Goal: Transaction & Acquisition: Download file/media

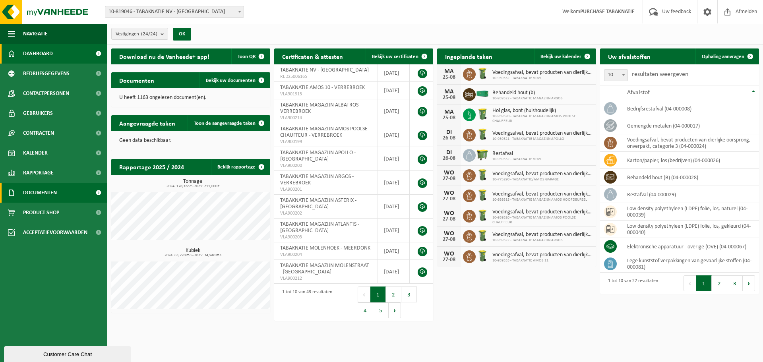
click at [57, 186] on span "Documenten" at bounding box center [40, 193] width 34 height 20
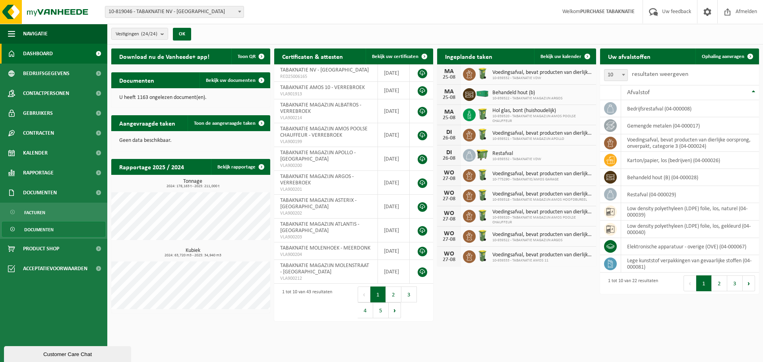
click at [43, 231] on span "Documenten" at bounding box center [38, 229] width 29 height 15
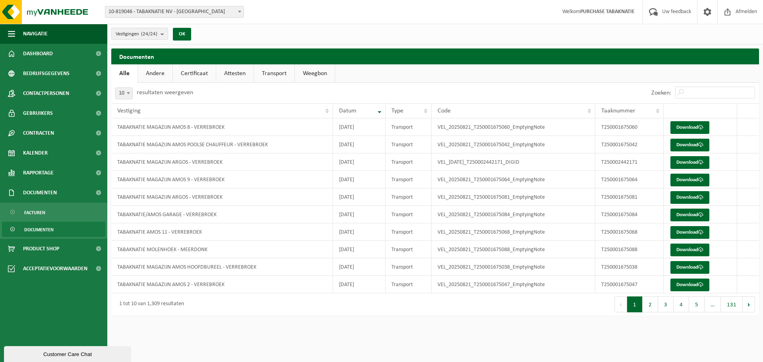
click at [244, 70] on link "Attesten" at bounding box center [234, 73] width 37 height 18
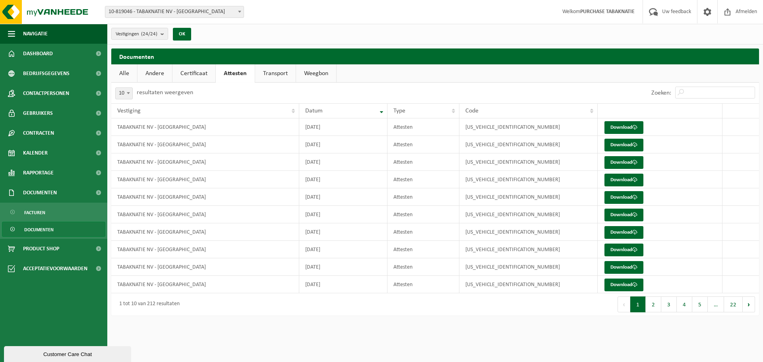
click at [125, 93] on span at bounding box center [128, 93] width 8 height 10
select select "100"
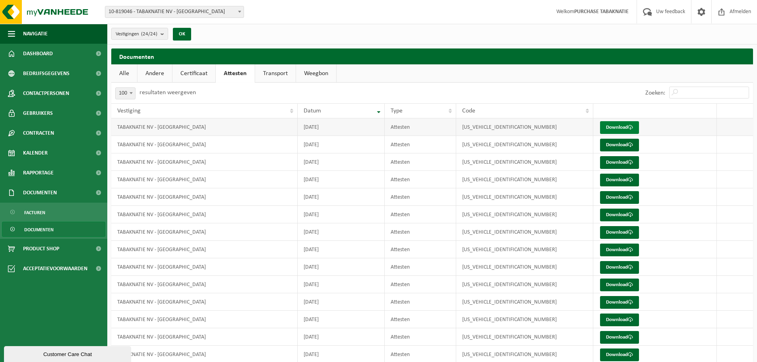
click at [618, 130] on link "Download" at bounding box center [619, 127] width 39 height 13
click at [620, 144] on link "Download" at bounding box center [619, 145] width 39 height 13
click at [622, 163] on link "Download" at bounding box center [619, 162] width 39 height 13
click at [624, 182] on link "Download" at bounding box center [619, 180] width 39 height 13
click at [626, 199] on link "Download" at bounding box center [619, 197] width 39 height 13
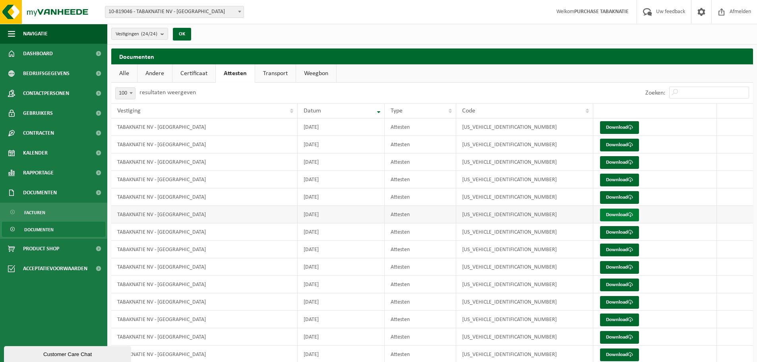
click at [627, 216] on link "Download" at bounding box center [619, 215] width 39 height 13
click at [626, 230] on link "Download" at bounding box center [619, 232] width 39 height 13
click at [622, 249] on link "Download" at bounding box center [619, 250] width 39 height 13
click at [615, 272] on link "Download" at bounding box center [619, 267] width 39 height 13
click at [614, 283] on link "Download" at bounding box center [619, 284] width 39 height 13
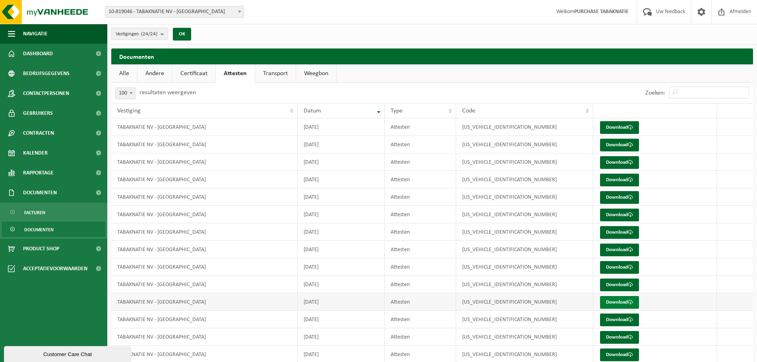
click at [613, 303] on link "Download" at bounding box center [619, 302] width 39 height 13
click at [613, 318] on link "Download" at bounding box center [619, 319] width 39 height 13
click at [615, 333] on link "Download" at bounding box center [619, 337] width 39 height 13
click at [619, 357] on link "Download" at bounding box center [619, 354] width 39 height 13
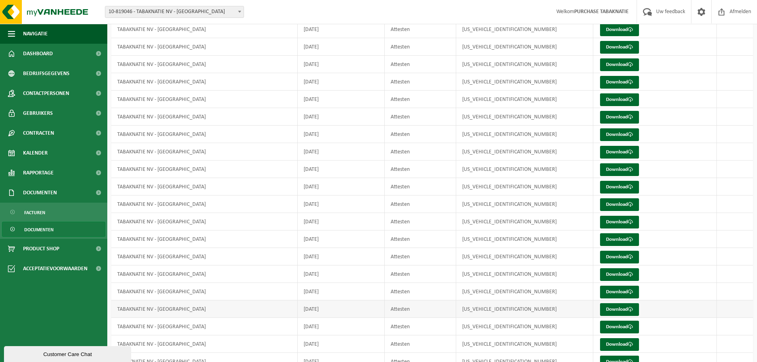
scroll to position [238, 0]
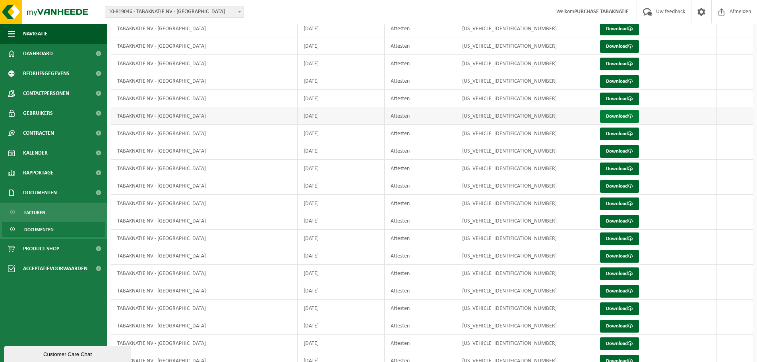
click at [626, 116] on link "Download" at bounding box center [619, 116] width 39 height 13
click at [602, 135] on link "Download" at bounding box center [619, 134] width 39 height 13
click at [607, 153] on link "Download" at bounding box center [619, 151] width 39 height 13
click at [609, 169] on link "Download" at bounding box center [619, 168] width 39 height 13
click at [611, 188] on link "Download" at bounding box center [619, 186] width 39 height 13
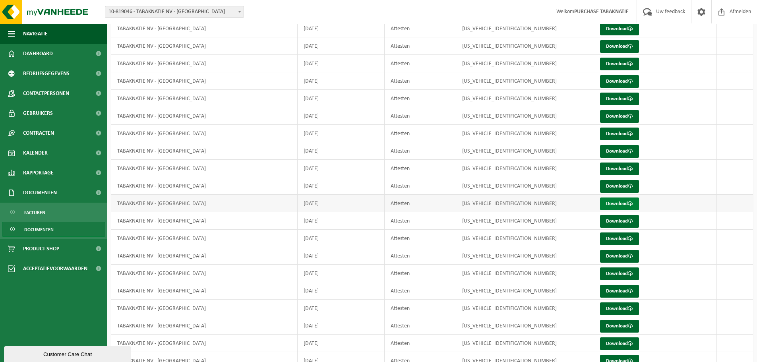
click at [611, 206] on link "Download" at bounding box center [619, 203] width 39 height 13
click at [616, 226] on link "Download" at bounding box center [619, 221] width 39 height 13
click at [613, 239] on link "Download" at bounding box center [619, 238] width 39 height 13
click at [606, 259] on link "Download" at bounding box center [619, 256] width 39 height 13
click at [606, 274] on link "Download" at bounding box center [619, 273] width 39 height 13
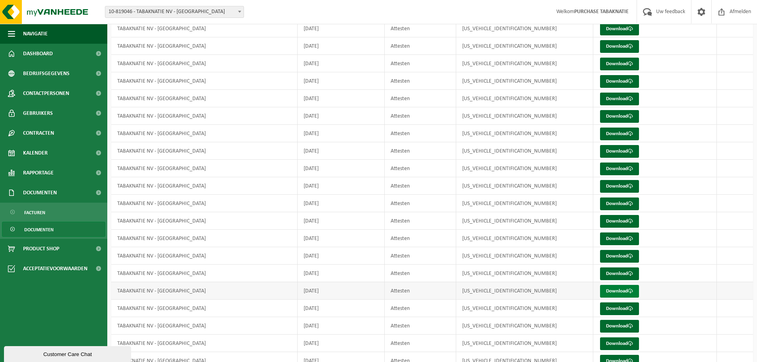
click at [607, 292] on link "Download" at bounding box center [619, 291] width 39 height 13
click at [607, 311] on link "Download" at bounding box center [619, 308] width 39 height 13
click at [609, 327] on link "Download" at bounding box center [619, 326] width 39 height 13
click at [610, 341] on link "Download" at bounding box center [619, 343] width 39 height 13
click at [624, 358] on link "Download" at bounding box center [619, 361] width 39 height 13
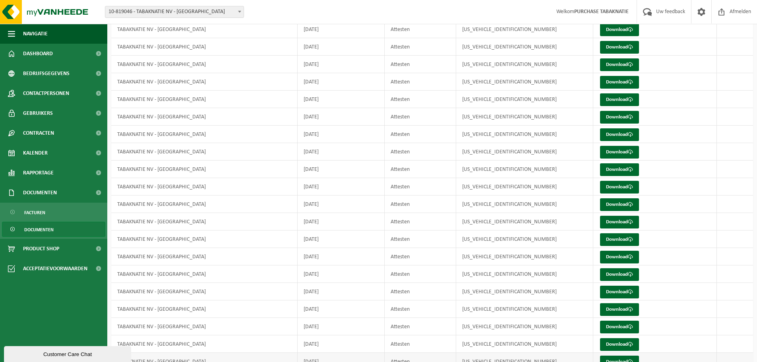
scroll to position [516, 0]
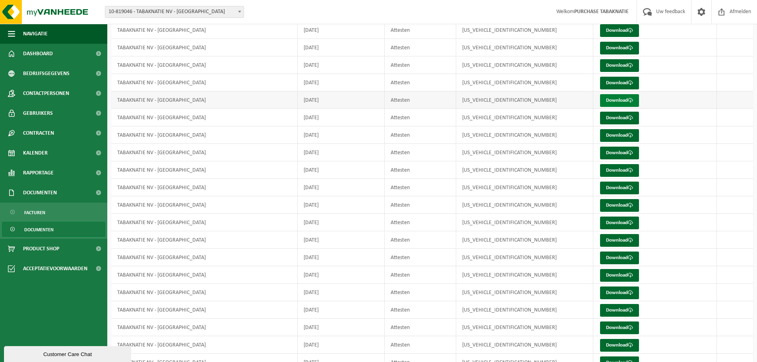
click at [622, 104] on link "Download" at bounding box center [619, 100] width 39 height 13
click at [603, 119] on link "Download" at bounding box center [619, 118] width 39 height 13
click at [605, 136] on link "Download" at bounding box center [619, 135] width 39 height 13
click at [605, 157] on link "Download" at bounding box center [619, 153] width 39 height 13
click at [607, 168] on link "Download" at bounding box center [619, 170] width 39 height 13
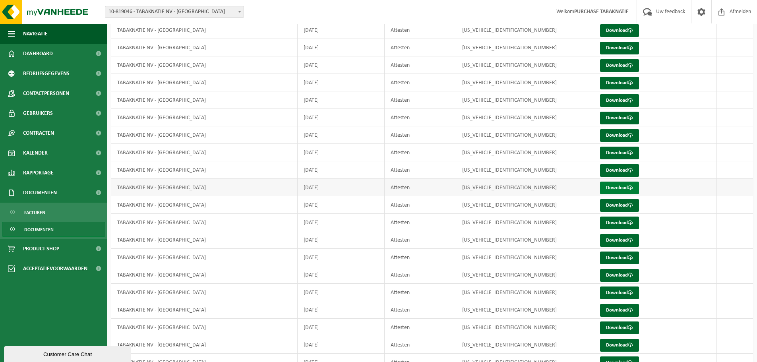
click at [609, 189] on link "Download" at bounding box center [619, 188] width 39 height 13
click at [619, 207] on link "Download" at bounding box center [619, 205] width 39 height 13
click at [623, 222] on link "Download" at bounding box center [619, 223] width 39 height 13
click at [626, 239] on link "Download" at bounding box center [619, 240] width 39 height 13
click at [626, 257] on link "Download" at bounding box center [619, 257] width 39 height 13
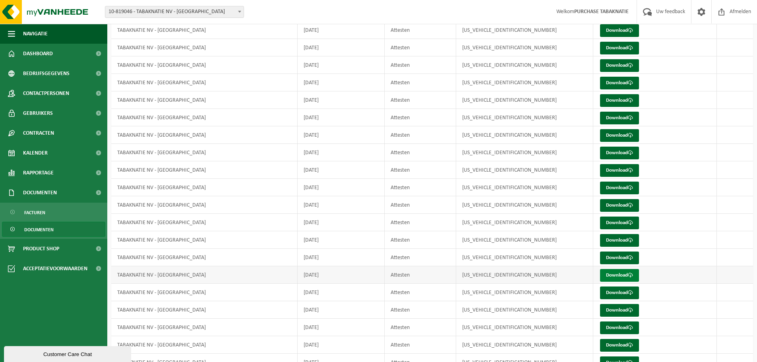
click at [624, 278] on link "Download" at bounding box center [619, 275] width 39 height 13
click at [621, 292] on link "Download" at bounding box center [619, 292] width 39 height 13
click at [610, 314] on link "Download" at bounding box center [619, 310] width 39 height 13
click at [610, 334] on link "Download" at bounding box center [619, 327] width 39 height 13
click at [610, 342] on link "Download" at bounding box center [619, 345] width 39 height 13
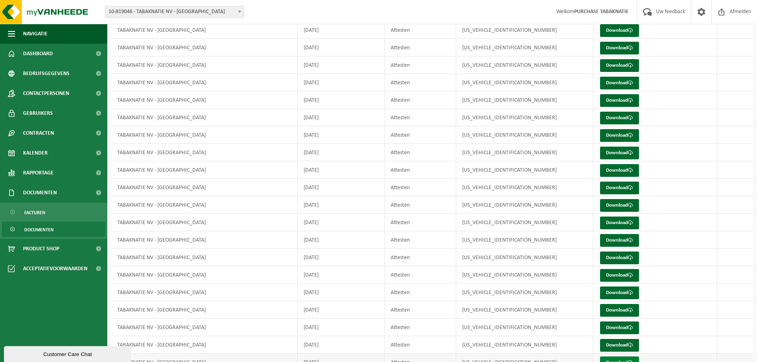
click at [612, 357] on link "Download" at bounding box center [619, 362] width 39 height 13
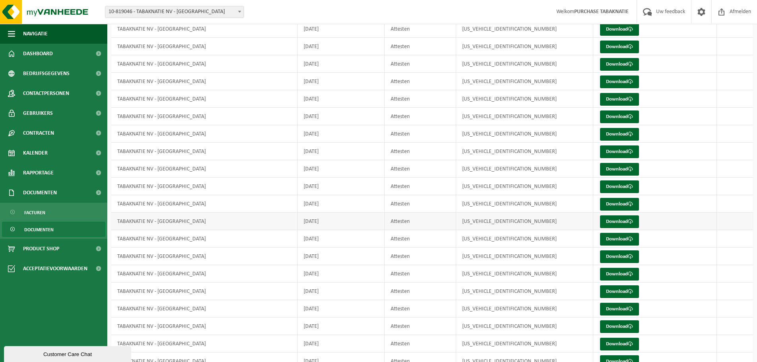
scroll to position [834, 0]
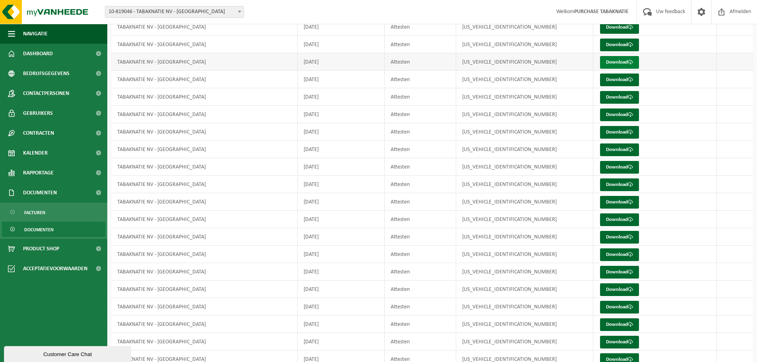
click at [613, 62] on link "Download" at bounding box center [619, 62] width 39 height 13
click at [597, 81] on td "Download" at bounding box center [655, 79] width 124 height 17
click at [603, 80] on link "Download" at bounding box center [619, 79] width 39 height 13
click at [605, 100] on link "Download" at bounding box center [619, 97] width 39 height 13
click at [609, 116] on link "Download" at bounding box center [619, 114] width 39 height 13
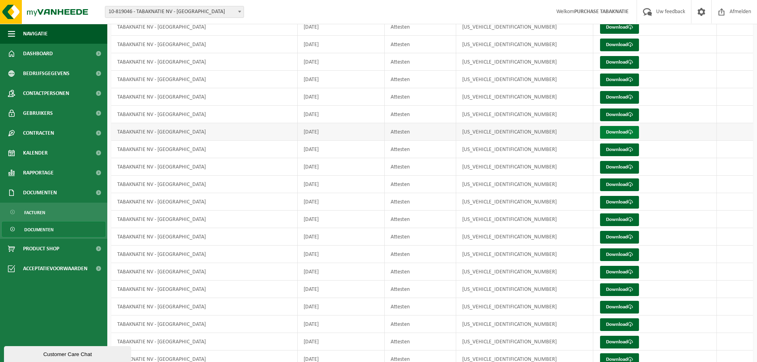
click at [607, 132] on link "Download" at bounding box center [619, 132] width 39 height 13
click at [603, 149] on link "Download" at bounding box center [619, 149] width 39 height 13
click at [605, 170] on link "Download" at bounding box center [619, 167] width 39 height 13
click at [604, 184] on link "Download" at bounding box center [619, 184] width 39 height 13
click at [605, 203] on link "Download" at bounding box center [619, 202] width 39 height 13
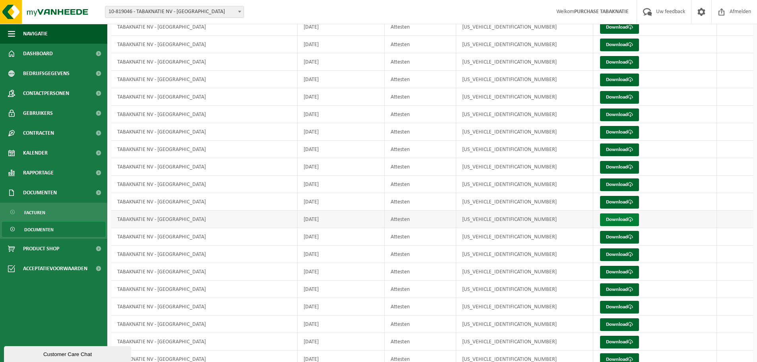
click at [608, 220] on link "Download" at bounding box center [619, 219] width 39 height 13
click at [601, 244] on td "Download" at bounding box center [655, 236] width 124 height 17
click at [605, 240] on link "Download" at bounding box center [619, 237] width 39 height 13
click at [609, 256] on link "Download" at bounding box center [619, 254] width 39 height 13
click at [608, 271] on link "Download" at bounding box center [619, 272] width 39 height 13
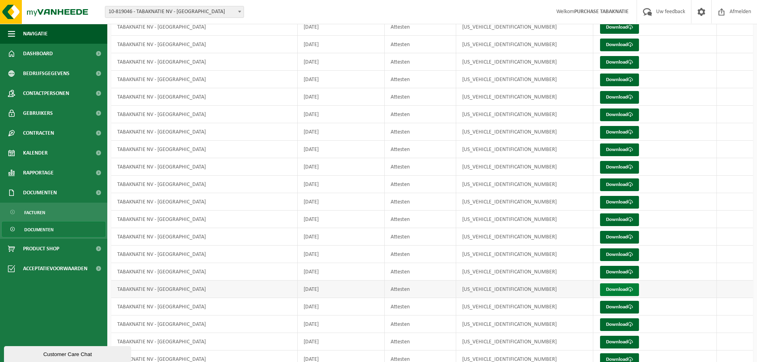
click at [608, 291] on link "Download" at bounding box center [619, 289] width 39 height 13
click at [607, 308] on link "Download" at bounding box center [619, 307] width 39 height 13
click at [611, 326] on link "Download" at bounding box center [619, 324] width 39 height 13
click at [608, 342] on link "Download" at bounding box center [619, 342] width 39 height 13
click at [610, 353] on link "Download" at bounding box center [619, 359] width 39 height 13
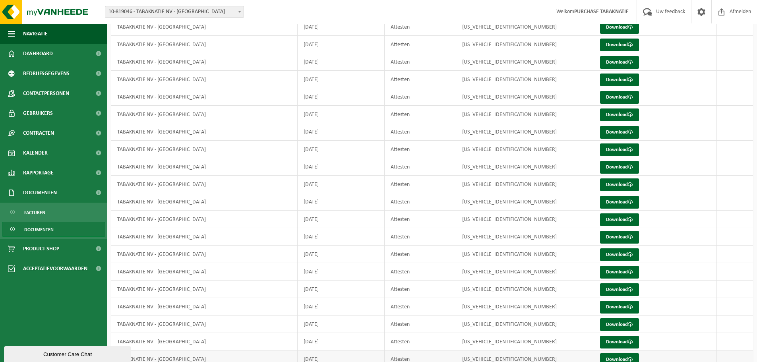
click at [517, 360] on td "[US_VEHICLE_IDENTIFICATION_NUMBER]" at bounding box center [524, 358] width 137 height 17
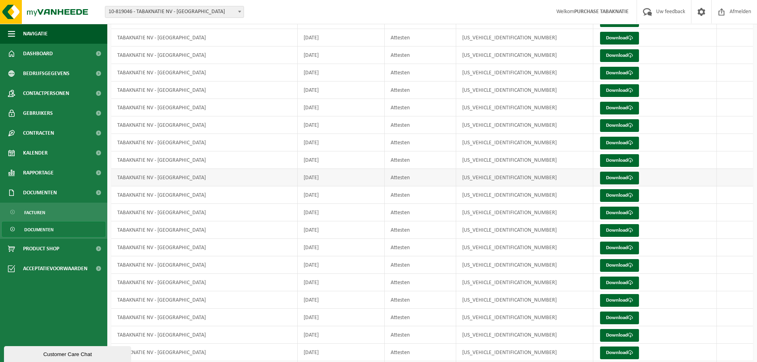
scroll to position [1152, 0]
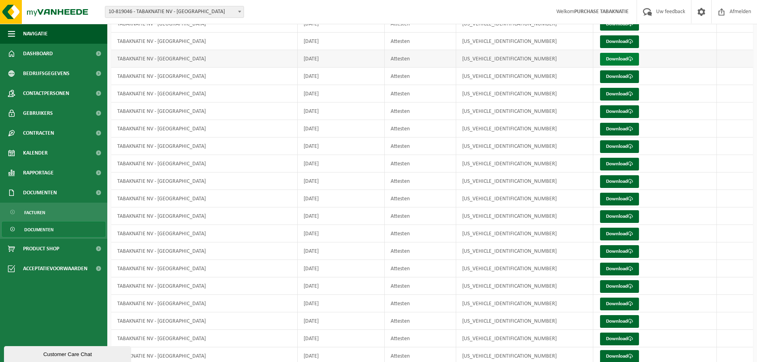
click at [607, 58] on link "Download" at bounding box center [619, 59] width 39 height 13
click at [601, 82] on link "Download" at bounding box center [619, 76] width 39 height 13
click at [606, 97] on link "Download" at bounding box center [619, 94] width 39 height 13
click at [610, 110] on link "Download" at bounding box center [619, 111] width 39 height 13
click at [608, 128] on link "Download" at bounding box center [619, 129] width 39 height 13
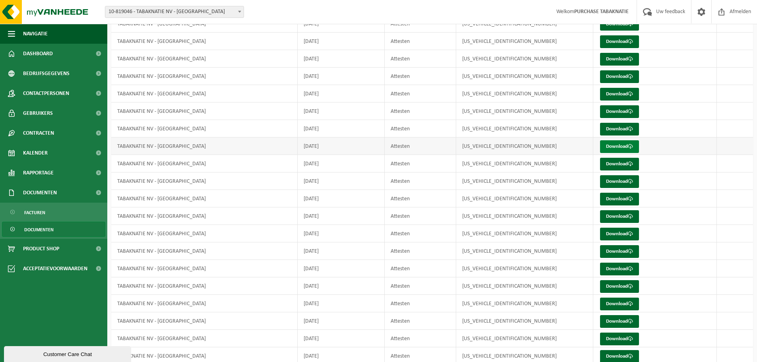
click at [607, 147] on link "Download" at bounding box center [619, 146] width 39 height 13
click at [606, 162] on link "Download" at bounding box center [619, 164] width 39 height 13
click at [599, 184] on td "Download" at bounding box center [655, 180] width 124 height 17
click at [601, 184] on link "Download" at bounding box center [619, 181] width 39 height 13
click at [602, 202] on link "Download" at bounding box center [619, 199] width 39 height 13
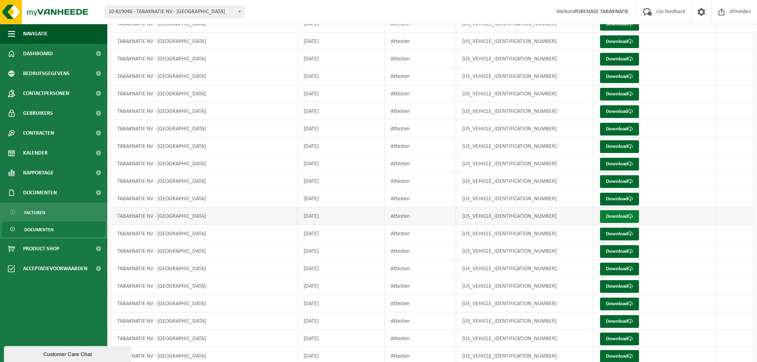
click at [601, 220] on link "Download" at bounding box center [619, 216] width 39 height 13
click at [606, 233] on link "Download" at bounding box center [619, 234] width 39 height 13
click at [620, 251] on link "Download" at bounding box center [619, 251] width 39 height 13
click at [614, 268] on link "Download" at bounding box center [619, 269] width 39 height 13
click at [608, 286] on link "Download" at bounding box center [619, 286] width 39 height 13
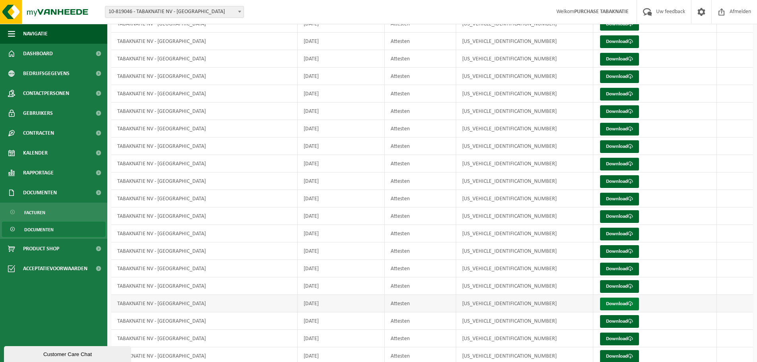
click at [624, 307] on link "Download" at bounding box center [619, 304] width 39 height 13
click at [624, 321] on link "Download" at bounding box center [619, 321] width 39 height 13
click at [622, 341] on link "Download" at bounding box center [619, 339] width 39 height 13
click at [626, 356] on link "Download" at bounding box center [619, 356] width 39 height 13
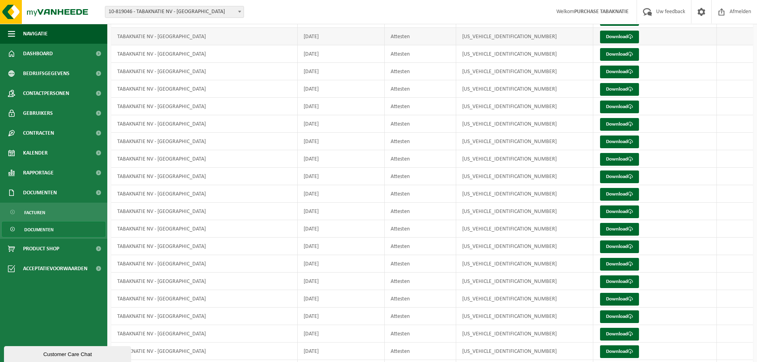
click at [520, 44] on td "[US_VEHICLE_IDENTIFICATION_NUMBER]" at bounding box center [524, 36] width 137 height 17
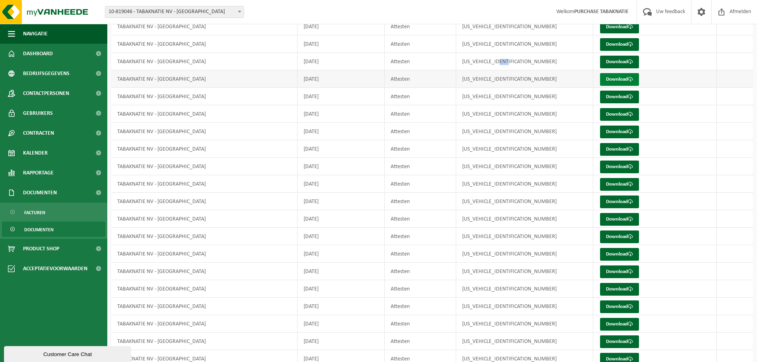
click at [625, 77] on link "Download" at bounding box center [619, 79] width 39 height 13
click at [614, 98] on link "Download" at bounding box center [619, 97] width 39 height 13
click at [609, 115] on link "Download" at bounding box center [619, 114] width 39 height 13
click at [613, 132] on link "Download" at bounding box center [619, 132] width 39 height 13
click at [608, 148] on link "Download" at bounding box center [619, 149] width 39 height 13
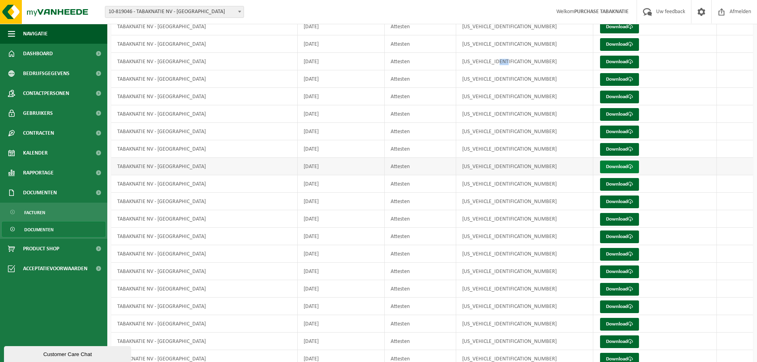
click at [610, 164] on link "Download" at bounding box center [619, 166] width 39 height 13
click at [611, 183] on link "Download" at bounding box center [619, 184] width 39 height 13
click at [611, 199] on link "Download" at bounding box center [619, 201] width 39 height 13
click at [612, 217] on link "Download" at bounding box center [619, 219] width 39 height 13
click at [611, 237] on link "Download" at bounding box center [619, 236] width 39 height 13
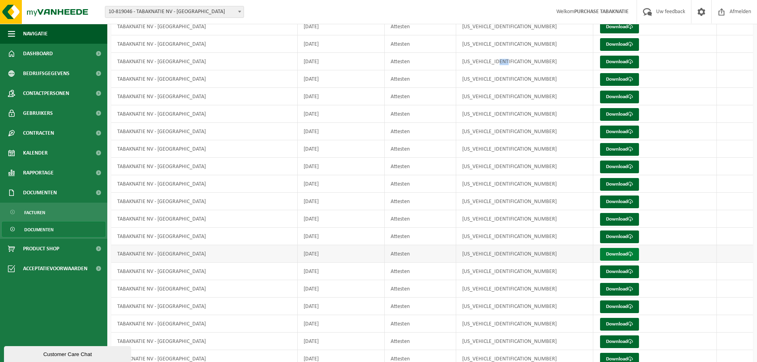
click at [611, 252] on link "Download" at bounding box center [619, 254] width 39 height 13
click at [611, 272] on link "Download" at bounding box center [619, 271] width 39 height 13
click at [611, 291] on link "Download" at bounding box center [619, 289] width 39 height 13
click at [609, 304] on link "Download" at bounding box center [619, 306] width 39 height 13
click at [611, 323] on link "Download" at bounding box center [619, 324] width 39 height 13
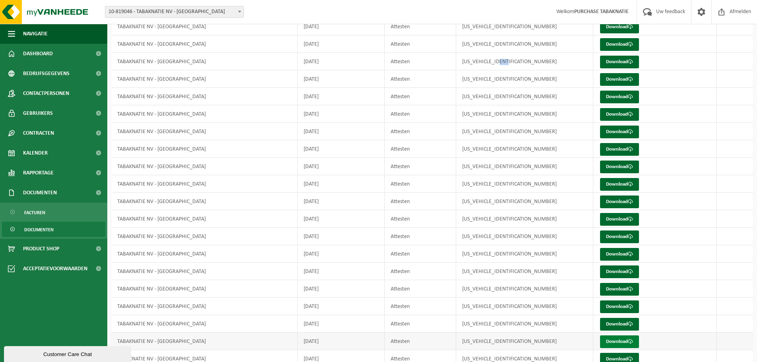
click at [609, 338] on link "Download" at bounding box center [619, 341] width 39 height 13
click at [611, 359] on link "Download" at bounding box center [619, 359] width 39 height 13
click at [555, 356] on td "[US_VEHICLE_IDENTIFICATION_NUMBER]" at bounding box center [524, 358] width 137 height 17
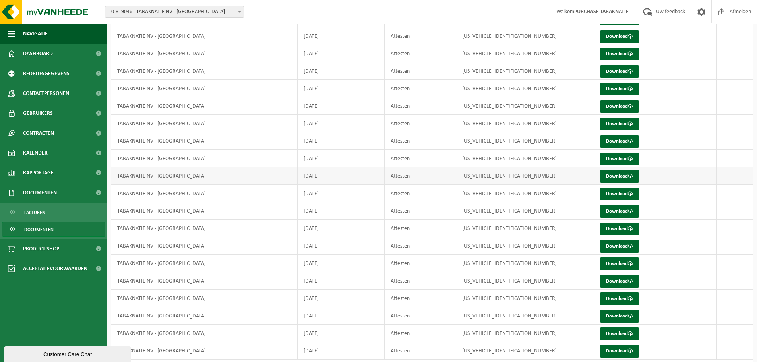
scroll to position [1535, 0]
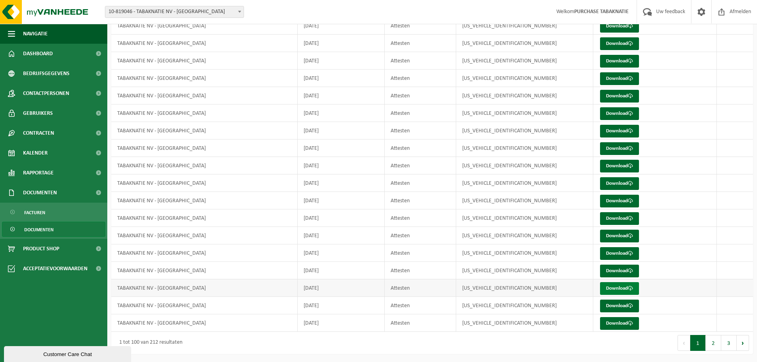
click at [631, 288] on span at bounding box center [630, 288] width 5 height 5
click at [629, 306] on span at bounding box center [630, 305] width 5 height 5
click at [620, 323] on link "Download" at bounding box center [619, 323] width 39 height 13
click at [708, 346] on button "2" at bounding box center [713, 343] width 15 height 16
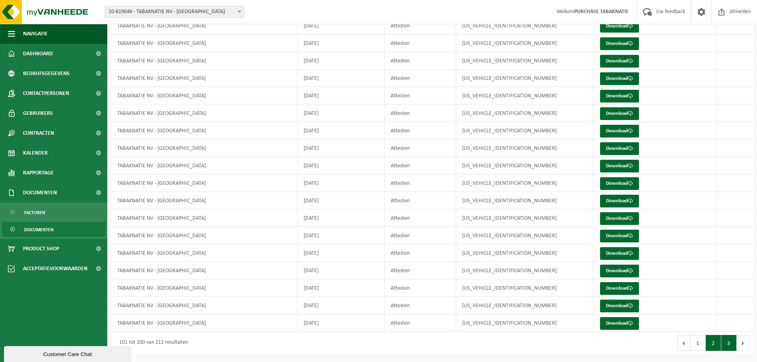
click at [733, 346] on button "3" at bounding box center [728, 343] width 15 height 16
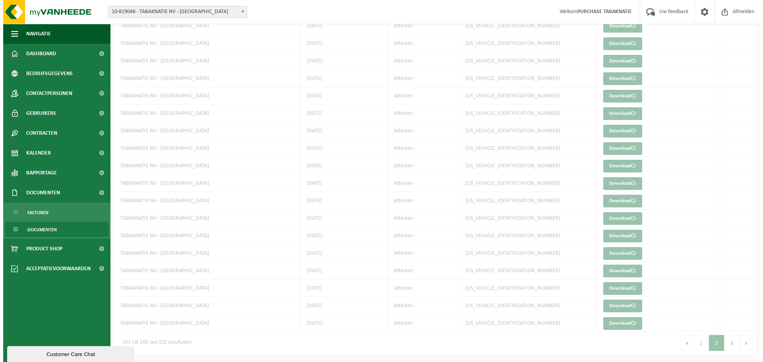
scroll to position [0, 0]
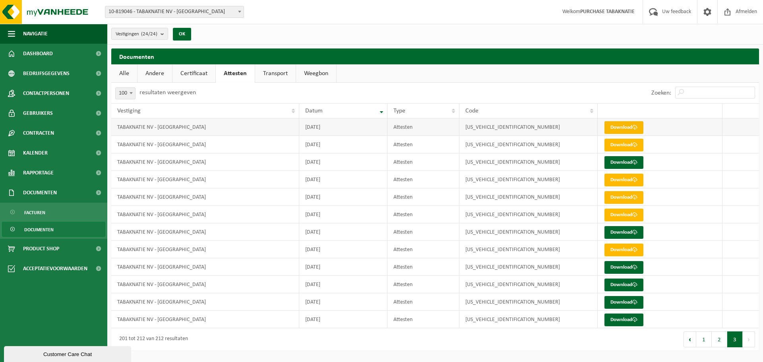
click at [619, 127] on link "Download" at bounding box center [623, 127] width 39 height 13
click at [594, 148] on td "[US_VEHICLE_IDENTIFICATION_NUMBER]" at bounding box center [528, 144] width 138 height 17
click at [605, 147] on link "Download" at bounding box center [623, 145] width 39 height 13
click at [608, 161] on link "Download" at bounding box center [623, 162] width 39 height 13
click at [609, 179] on link "Download" at bounding box center [623, 180] width 39 height 13
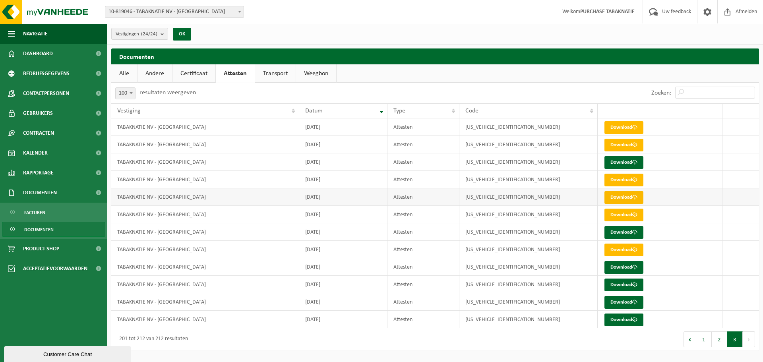
click at [613, 199] on link "Download" at bounding box center [623, 197] width 39 height 13
click at [614, 211] on link "Download" at bounding box center [623, 215] width 39 height 13
click at [612, 234] on link "Download" at bounding box center [623, 232] width 39 height 13
click at [613, 251] on link "Download" at bounding box center [623, 250] width 39 height 13
click at [610, 266] on link "Download" at bounding box center [623, 267] width 39 height 13
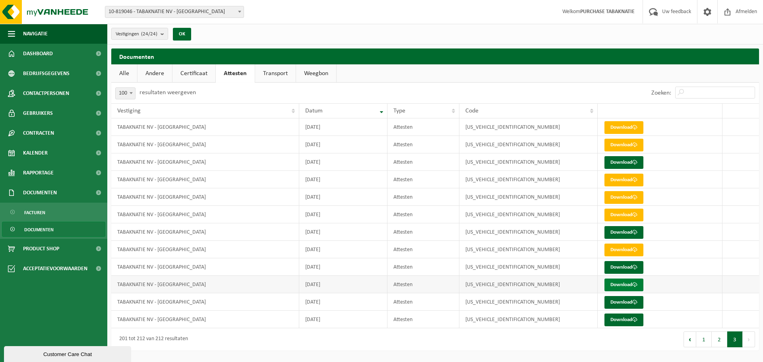
click at [609, 282] on link "Download" at bounding box center [623, 284] width 39 height 13
click at [614, 306] on link "Download" at bounding box center [623, 302] width 39 height 13
click at [619, 319] on link "Download" at bounding box center [623, 319] width 39 height 13
click at [721, 336] on button "2" at bounding box center [718, 339] width 15 height 16
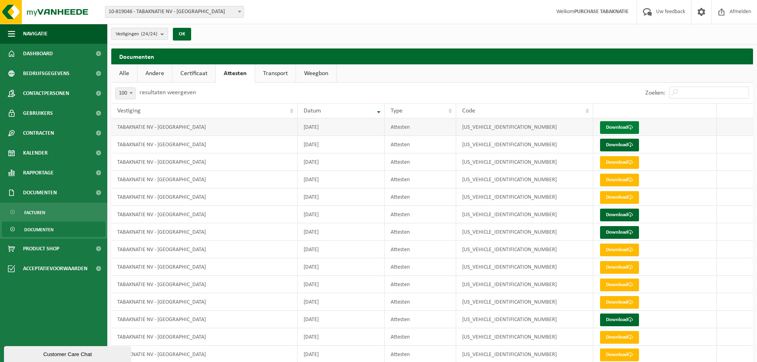
click at [607, 127] on link "Download" at bounding box center [619, 127] width 39 height 13
click at [594, 143] on td "Download" at bounding box center [655, 144] width 124 height 17
click at [598, 144] on td "Download" at bounding box center [655, 144] width 124 height 17
click at [600, 145] on link "Download" at bounding box center [619, 145] width 39 height 13
click at [605, 162] on link "Download" at bounding box center [619, 162] width 39 height 13
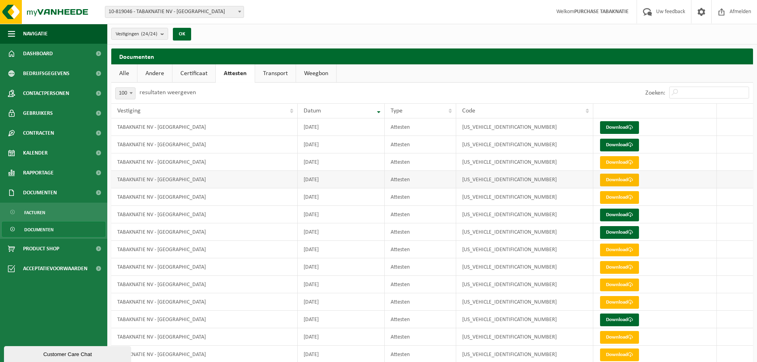
click at [607, 180] on link "Download" at bounding box center [619, 180] width 39 height 13
click at [606, 196] on link "Download" at bounding box center [619, 197] width 39 height 13
click at [605, 218] on link "Download" at bounding box center [619, 215] width 39 height 13
click at [607, 238] on link "Download" at bounding box center [619, 232] width 39 height 13
click at [614, 251] on link "Download" at bounding box center [619, 250] width 39 height 13
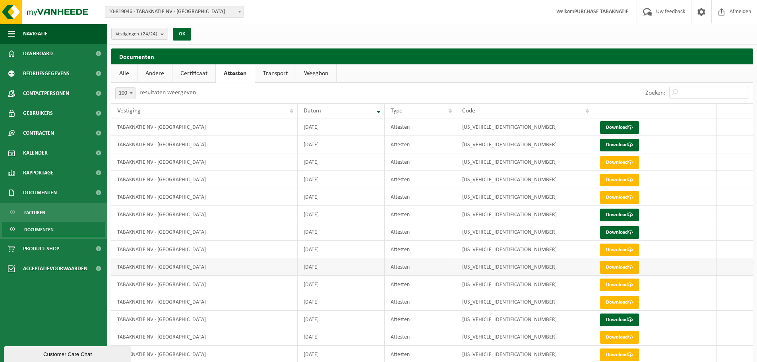
click at [607, 267] on link "Download" at bounding box center [619, 267] width 39 height 13
click at [608, 283] on link "Download" at bounding box center [619, 284] width 39 height 13
click at [604, 304] on link "Download" at bounding box center [619, 302] width 39 height 13
click at [604, 319] on link "Download" at bounding box center [619, 319] width 39 height 13
click at [607, 333] on link "Download" at bounding box center [619, 337] width 39 height 13
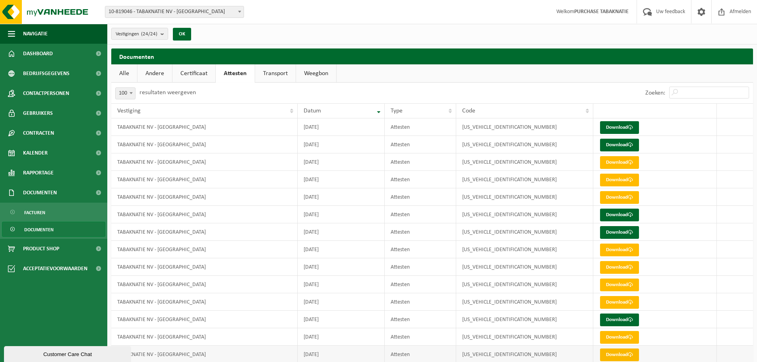
click at [601, 354] on link "Download" at bounding box center [619, 354] width 39 height 13
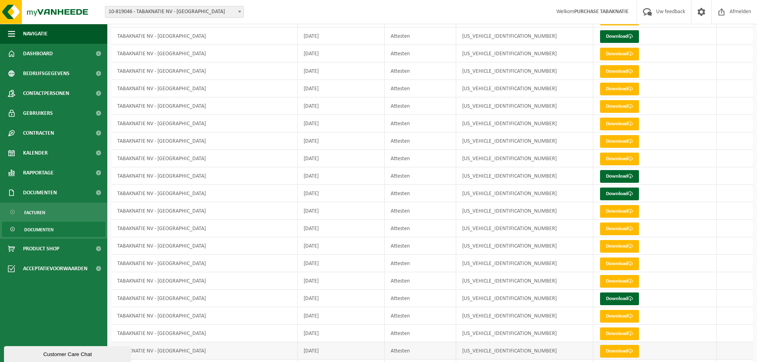
scroll to position [318, 0]
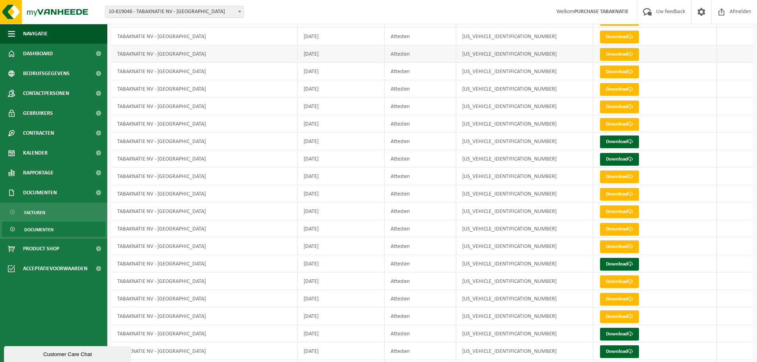
click at [608, 56] on link "Download" at bounding box center [619, 54] width 39 height 13
click at [601, 74] on link "Download" at bounding box center [619, 72] width 39 height 13
click at [603, 92] on link "Download" at bounding box center [619, 89] width 39 height 13
click at [603, 106] on link "Download" at bounding box center [619, 107] width 39 height 13
click at [604, 124] on link "Download" at bounding box center [619, 124] width 39 height 13
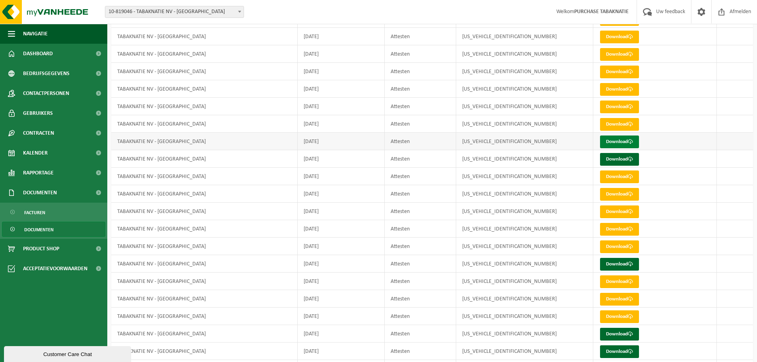
click at [605, 143] on link "Download" at bounding box center [619, 141] width 39 height 13
click at [603, 164] on link "Download" at bounding box center [619, 159] width 39 height 13
click at [603, 178] on link "Download" at bounding box center [619, 176] width 39 height 13
click at [607, 193] on link "Download" at bounding box center [619, 194] width 39 height 13
click at [617, 211] on link "Download" at bounding box center [619, 211] width 39 height 13
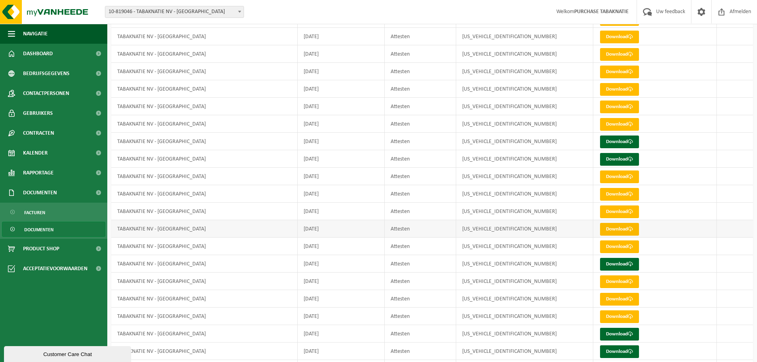
click at [619, 227] on link "Download" at bounding box center [619, 229] width 39 height 13
click at [617, 245] on link "Download" at bounding box center [619, 246] width 39 height 13
click at [609, 260] on link "Download" at bounding box center [619, 264] width 39 height 13
click at [613, 282] on link "Download" at bounding box center [619, 281] width 39 height 13
click at [617, 301] on link "Download" at bounding box center [619, 299] width 39 height 13
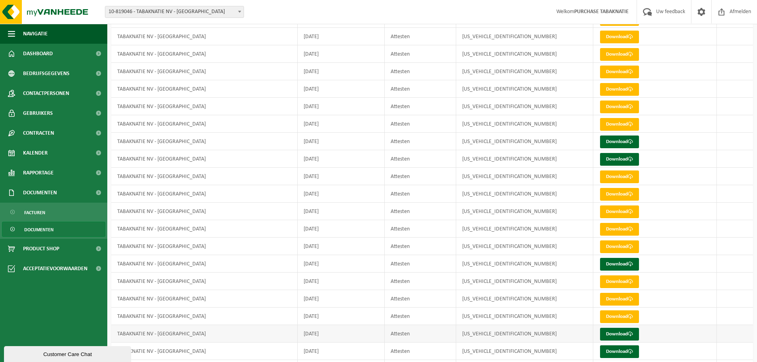
click at [612, 327] on td "Download" at bounding box center [655, 333] width 124 height 17
click at [621, 321] on link "Download" at bounding box center [619, 316] width 39 height 13
click at [618, 333] on link "Download" at bounding box center [619, 334] width 39 height 13
click at [617, 347] on link "Download" at bounding box center [619, 351] width 39 height 13
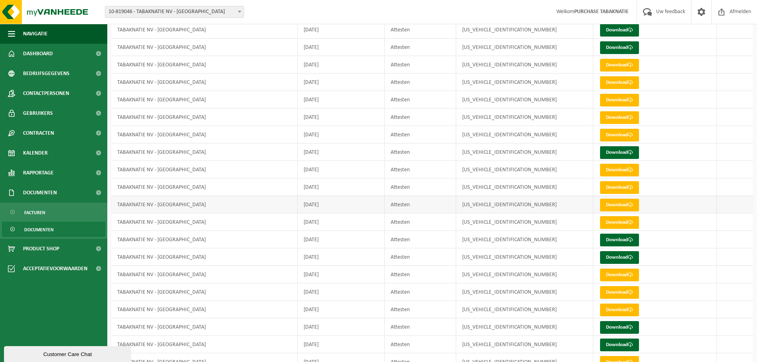
scroll to position [636, 0]
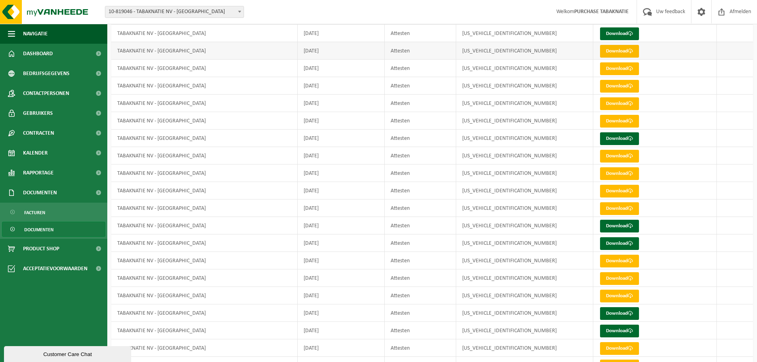
click at [616, 48] on link "Download" at bounding box center [619, 51] width 39 height 13
click at [601, 70] on link "Download" at bounding box center [619, 68] width 39 height 13
click at [620, 88] on link "Download" at bounding box center [619, 86] width 39 height 13
click at [621, 102] on link "Download" at bounding box center [619, 103] width 39 height 13
click at [617, 124] on link "Download" at bounding box center [619, 121] width 39 height 13
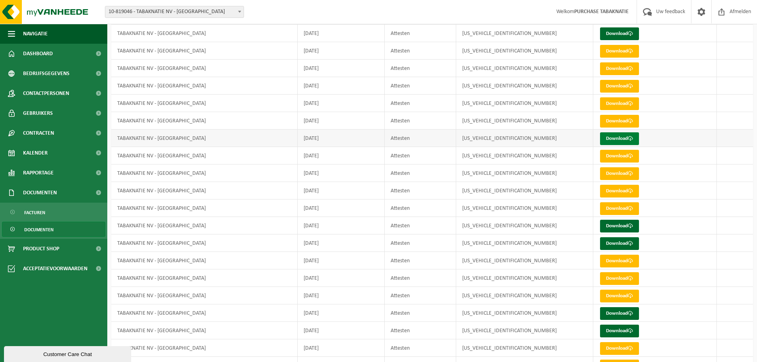
click at [614, 139] on link "Download" at bounding box center [619, 138] width 39 height 13
click at [613, 153] on link "Download" at bounding box center [619, 156] width 39 height 13
click at [612, 176] on link "Download" at bounding box center [619, 173] width 39 height 13
click at [612, 190] on link "Download" at bounding box center [619, 191] width 39 height 13
click at [614, 207] on link "Download" at bounding box center [619, 208] width 39 height 13
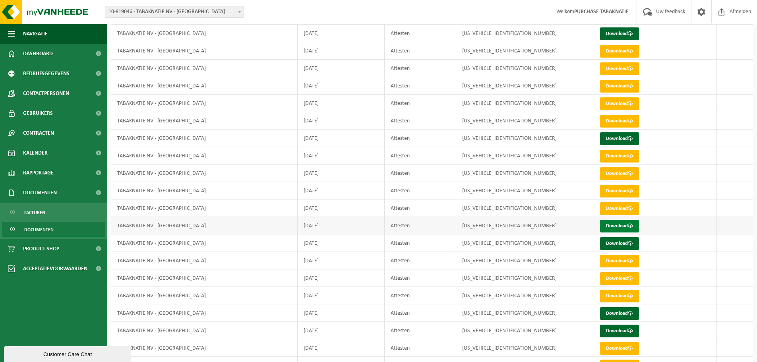
click at [616, 225] on link "Download" at bounding box center [619, 226] width 39 height 13
click at [618, 242] on link "Download" at bounding box center [619, 243] width 39 height 13
click at [617, 261] on link "Download" at bounding box center [619, 261] width 39 height 13
click at [615, 278] on link "Download" at bounding box center [619, 278] width 39 height 13
click at [617, 293] on link "Download" at bounding box center [619, 296] width 39 height 13
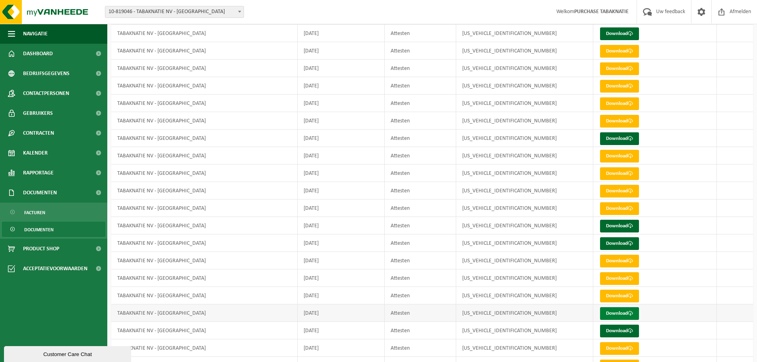
click at [611, 314] on link "Download" at bounding box center [619, 313] width 39 height 13
click at [631, 334] on link "Download" at bounding box center [619, 331] width 39 height 13
click at [629, 348] on span at bounding box center [630, 348] width 5 height 5
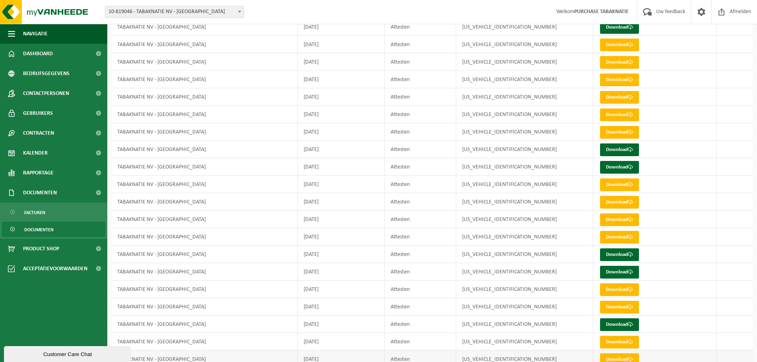
scroll to position [953, 0]
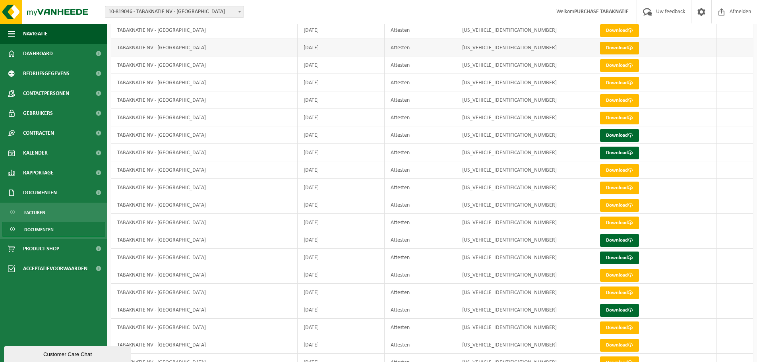
click at [614, 45] on link "Download" at bounding box center [619, 48] width 39 height 13
click at [603, 65] on link "Download" at bounding box center [619, 65] width 39 height 13
click at [603, 84] on link "Download" at bounding box center [619, 83] width 39 height 13
click at [611, 102] on link "Download" at bounding box center [619, 100] width 39 height 13
click at [615, 120] on link "Download" at bounding box center [619, 118] width 39 height 13
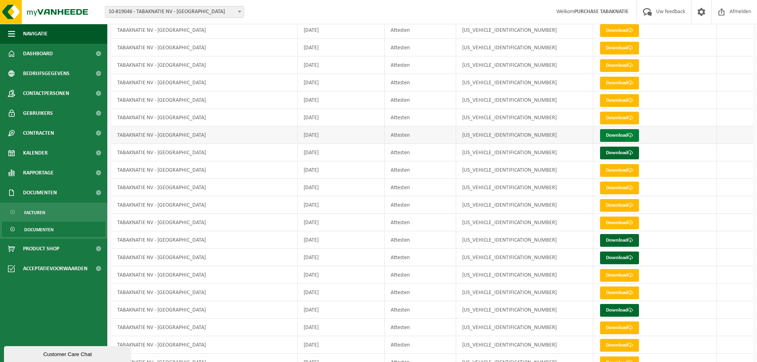
click at [615, 137] on link "Download" at bounding box center [619, 135] width 39 height 13
click at [614, 148] on link "Download" at bounding box center [619, 153] width 39 height 13
click at [614, 164] on link "Download" at bounding box center [619, 170] width 39 height 13
click at [613, 184] on link "Download" at bounding box center [619, 188] width 39 height 13
click at [613, 205] on link "Download" at bounding box center [619, 205] width 39 height 13
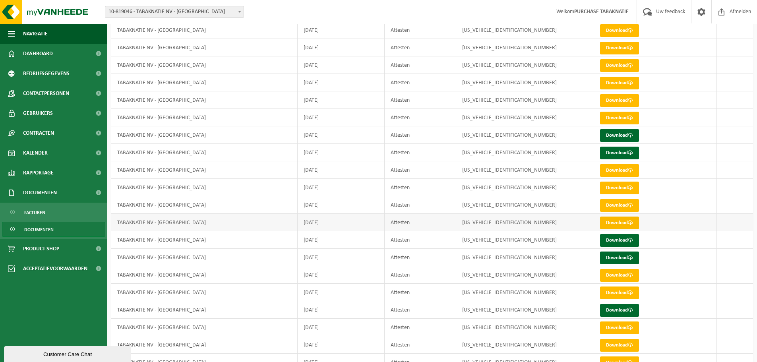
click at [613, 220] on link "Download" at bounding box center [619, 223] width 39 height 13
click at [615, 234] on link "Download" at bounding box center [619, 240] width 39 height 13
click at [615, 254] on link "Download" at bounding box center [619, 257] width 39 height 13
click at [613, 271] on link "Download" at bounding box center [619, 275] width 39 height 13
click at [613, 294] on link "Download" at bounding box center [619, 292] width 39 height 13
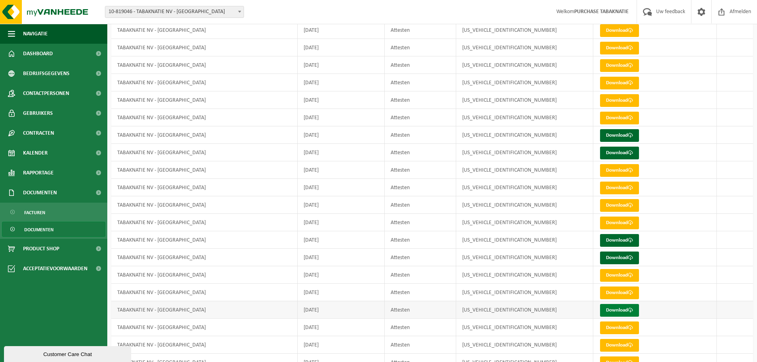
click at [612, 307] on link "Download" at bounding box center [619, 310] width 39 height 13
click at [612, 325] on link "Download" at bounding box center [619, 327] width 39 height 13
click at [616, 345] on link "Download" at bounding box center [619, 345] width 39 height 13
click at [614, 358] on link "Download" at bounding box center [619, 362] width 39 height 13
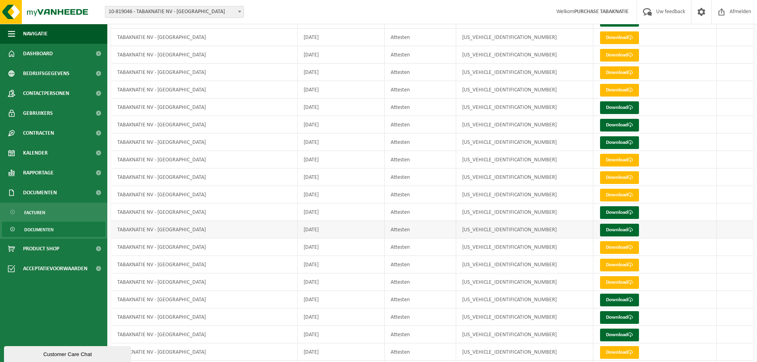
scroll to position [1271, 0]
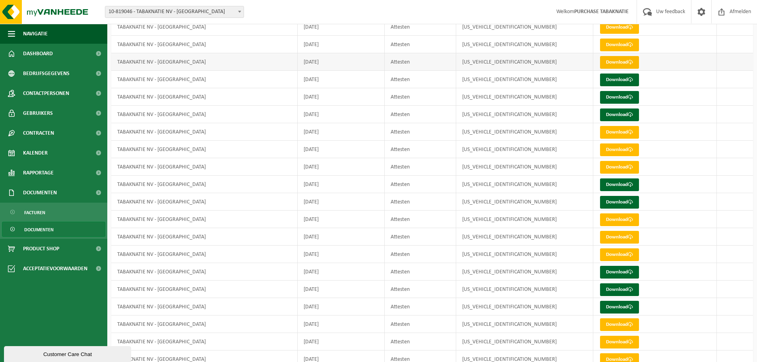
click at [630, 59] on link "Download" at bounding box center [619, 62] width 39 height 13
click at [602, 79] on link "Download" at bounding box center [619, 79] width 39 height 13
click at [616, 97] on link "Download" at bounding box center [619, 97] width 39 height 13
click at [621, 115] on link "Download" at bounding box center [619, 114] width 39 height 13
click at [623, 130] on link "Download" at bounding box center [619, 132] width 39 height 13
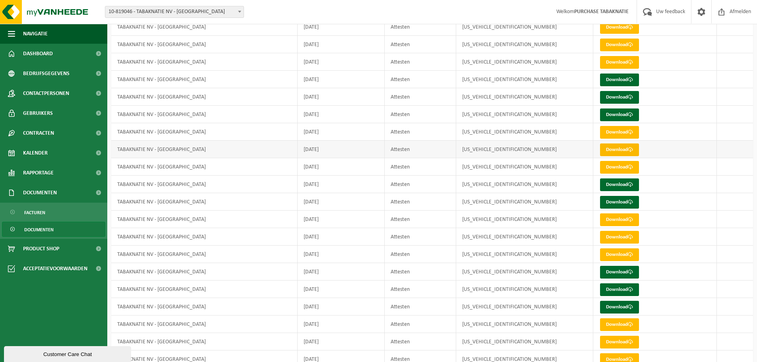
click at [622, 153] on link "Download" at bounding box center [619, 149] width 39 height 13
click at [619, 166] on link "Download" at bounding box center [619, 167] width 39 height 13
click at [615, 184] on link "Download" at bounding box center [619, 184] width 39 height 13
click at [616, 199] on link "Download" at bounding box center [619, 202] width 39 height 13
click at [617, 220] on link "Download" at bounding box center [619, 219] width 39 height 13
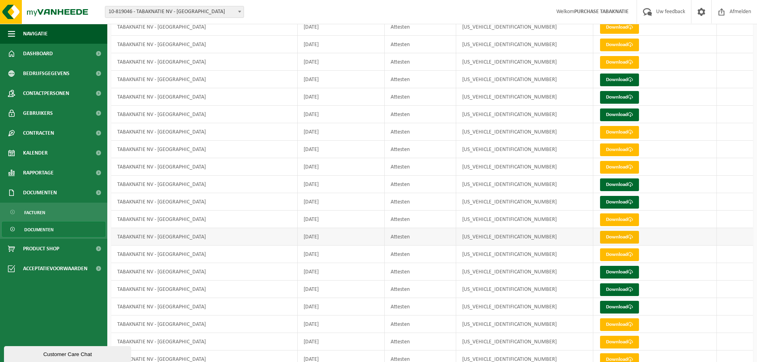
click at [619, 235] on link "Download" at bounding box center [619, 237] width 39 height 13
click at [617, 253] on link "Download" at bounding box center [619, 254] width 39 height 13
click at [615, 269] on link "Download" at bounding box center [619, 272] width 39 height 13
click at [614, 288] on link "Download" at bounding box center [619, 289] width 39 height 13
click at [613, 304] on link "Download" at bounding box center [619, 307] width 39 height 13
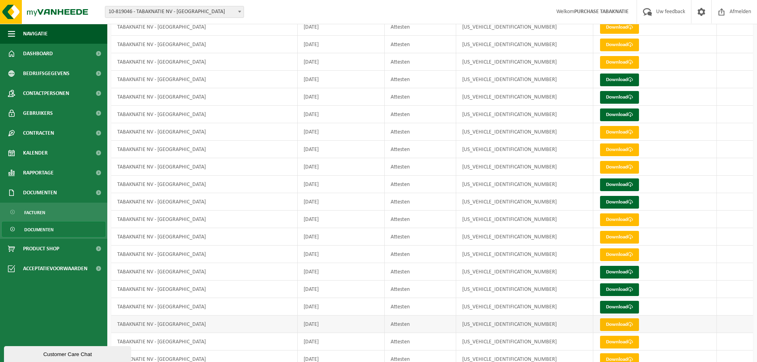
click at [614, 319] on link "Download" at bounding box center [619, 324] width 39 height 13
click at [616, 341] on link "Download" at bounding box center [619, 342] width 39 height 13
click at [615, 354] on link "Download" at bounding box center [619, 359] width 39 height 13
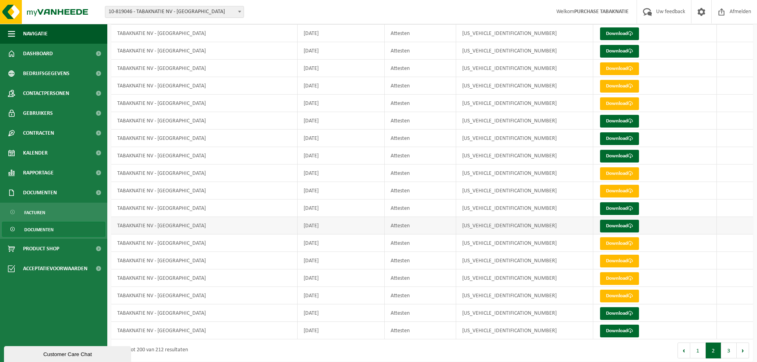
scroll to position [1535, 0]
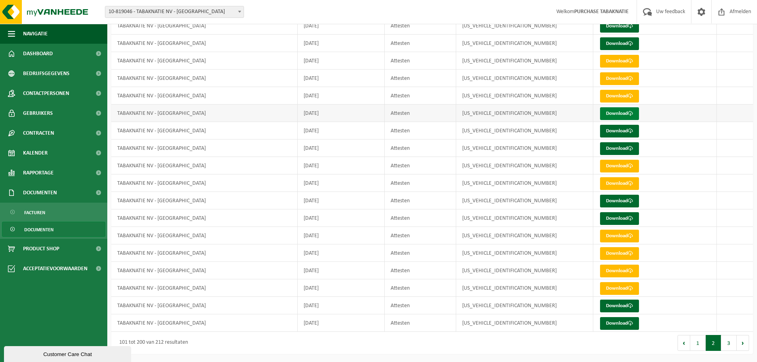
click at [619, 110] on link "Download" at bounding box center [619, 113] width 39 height 13
click at [619, 138] on td "Download" at bounding box center [655, 130] width 124 height 17
click at [618, 133] on link "Download" at bounding box center [619, 131] width 39 height 13
click at [600, 146] on link "Download" at bounding box center [619, 148] width 39 height 13
click at [610, 169] on link "Download" at bounding box center [619, 166] width 39 height 13
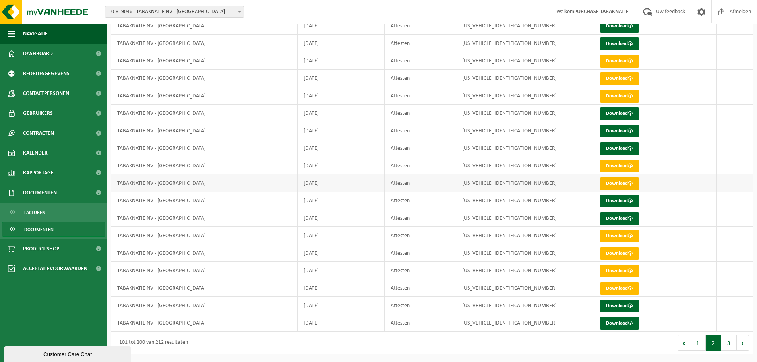
click at [621, 183] on link "Download" at bounding box center [619, 183] width 39 height 13
click at [624, 202] on link "Download" at bounding box center [619, 201] width 39 height 13
click at [630, 220] on span at bounding box center [630, 218] width 5 height 5
click at [628, 232] on link "Download" at bounding box center [619, 236] width 39 height 13
click at [621, 251] on link "Download" at bounding box center [619, 253] width 39 height 13
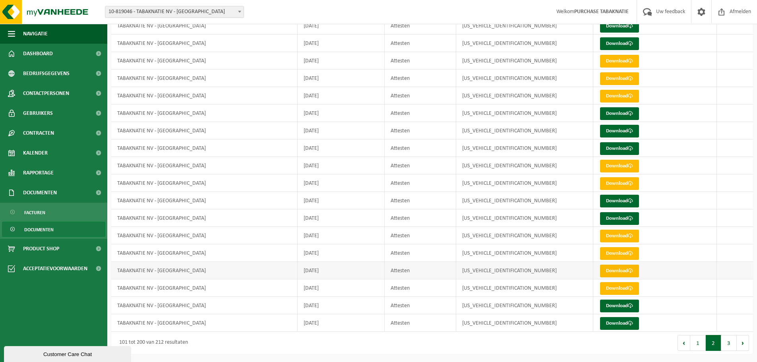
click at [611, 272] on link "Download" at bounding box center [619, 271] width 39 height 13
click at [609, 288] on link "Download" at bounding box center [619, 288] width 39 height 13
click at [609, 307] on link "Download" at bounding box center [619, 306] width 39 height 13
click at [631, 328] on link "Download" at bounding box center [619, 323] width 39 height 13
